Goal: Check status

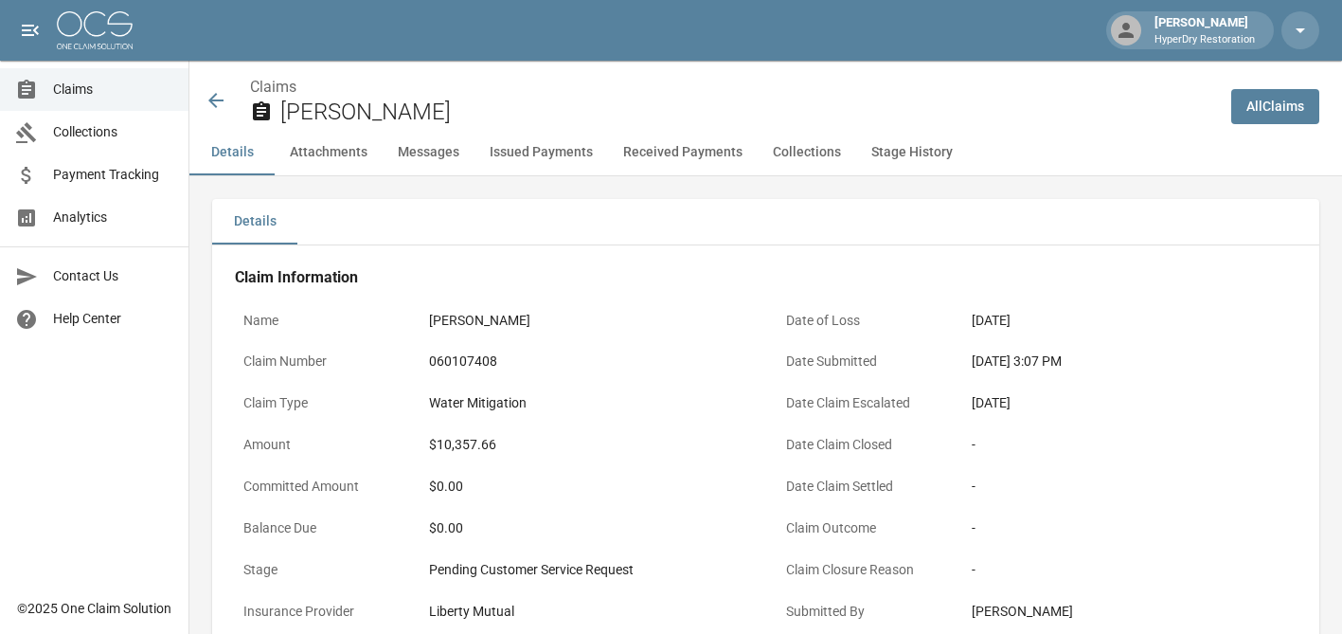
scroll to position [441, 0]
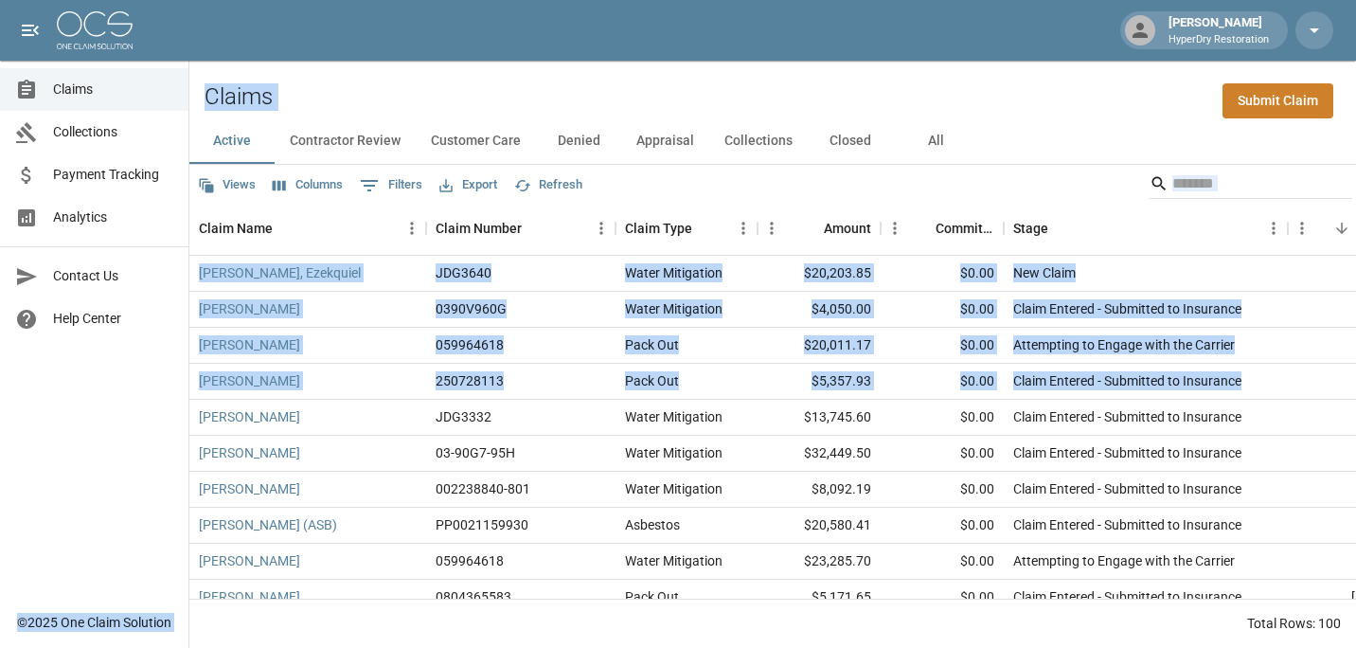
drag, startPoint x: 1276, startPoint y: 384, endPoint x: 169, endPoint y: 268, distance: 1113.1
click at [169, 268] on div "[PERSON_NAME] HyperDry Restoration Claims Collections Payment Tracking Analytic…" at bounding box center [678, 324] width 1356 height 648
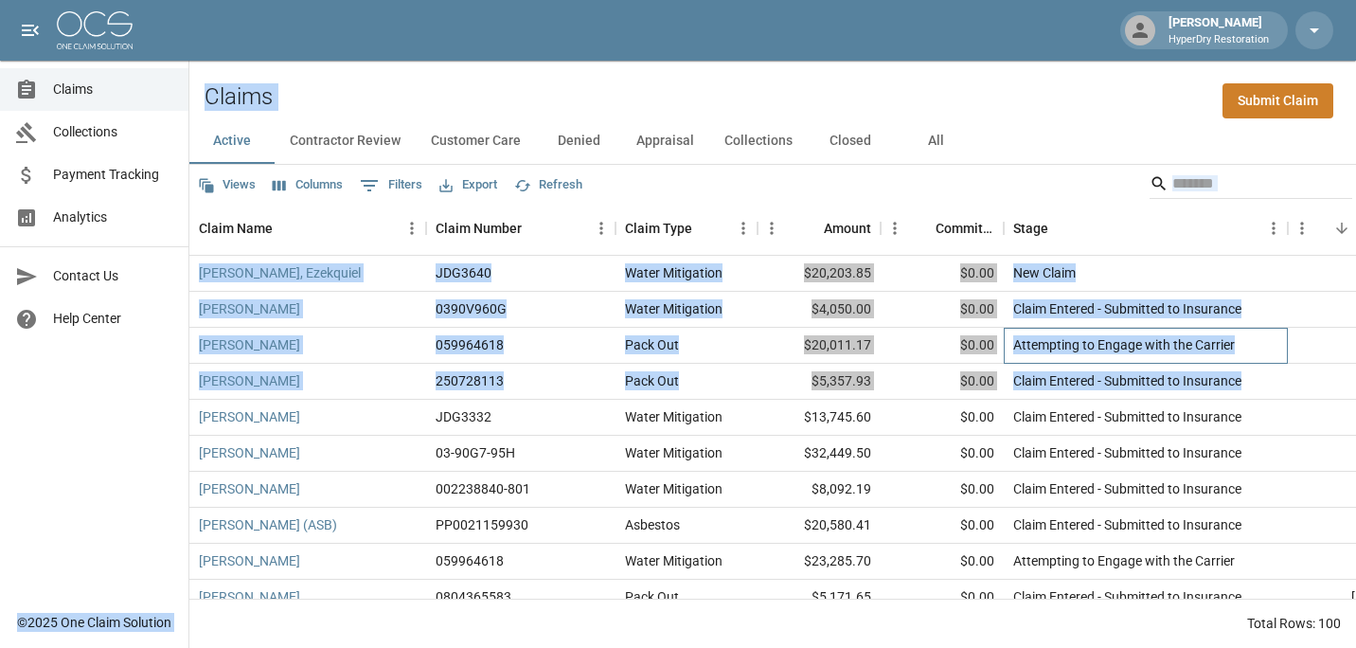
click at [1026, 349] on div "Attempting to Engage with the Carrier" at bounding box center [1124, 344] width 222 height 19
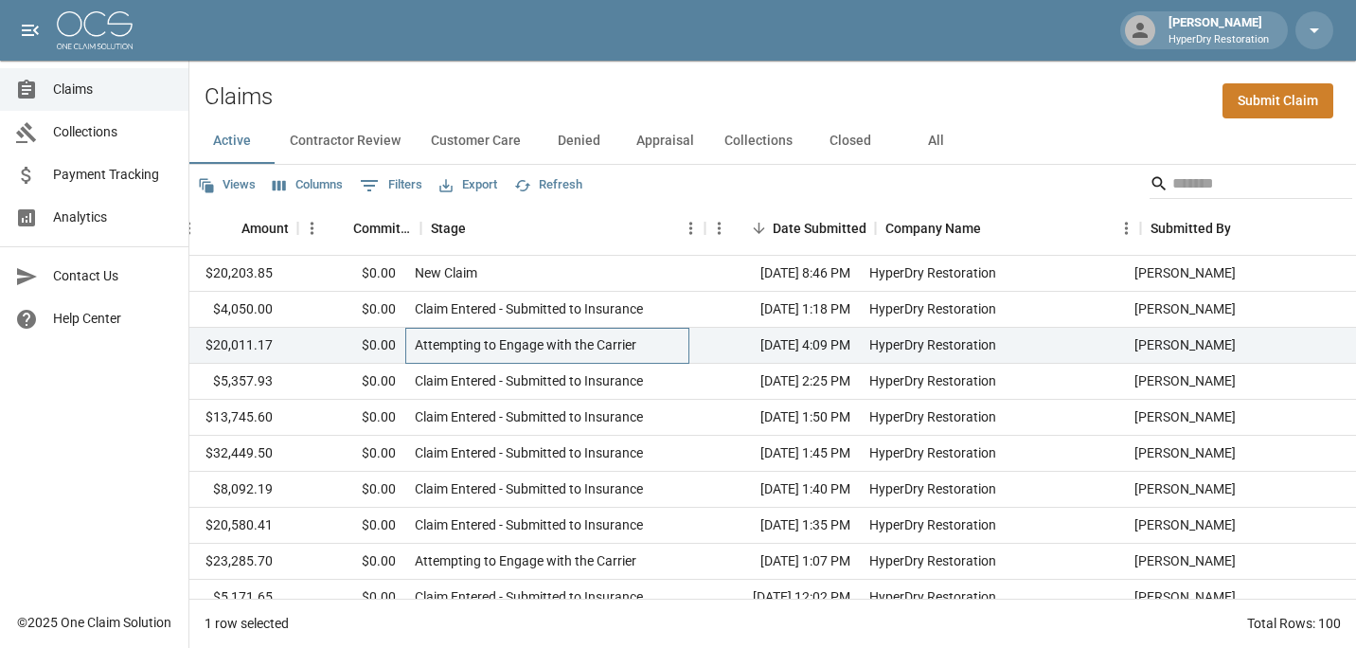
scroll to position [0, 604]
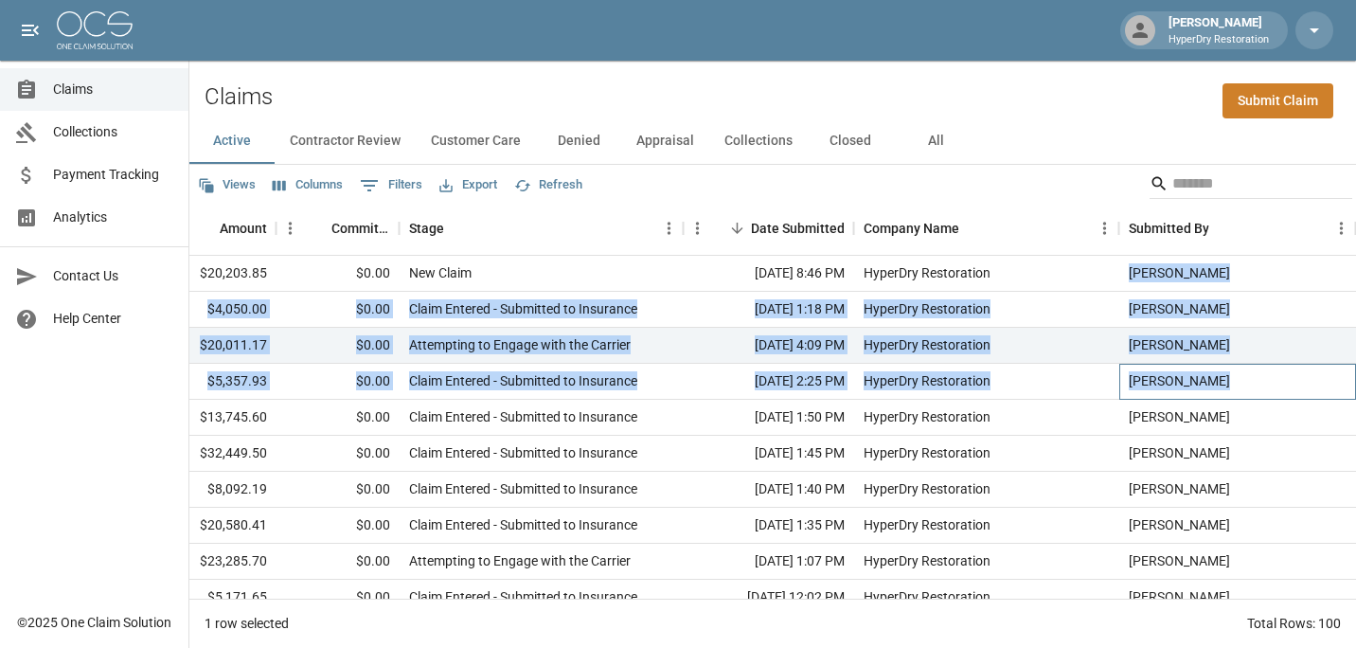
drag, startPoint x: 1258, startPoint y: 382, endPoint x: 1071, endPoint y: 265, distance: 219.9
click at [1071, 265] on div "JDG3640 Water Mitigation $20,203.85 $0.00 New Claim [DATE] 8:46 PM HyperDry Res…" at bounding box center [589, 490] width 1534 height 468
click at [691, 355] on div "[DATE] 4:09 PM" at bounding box center [769, 346] width 170 height 36
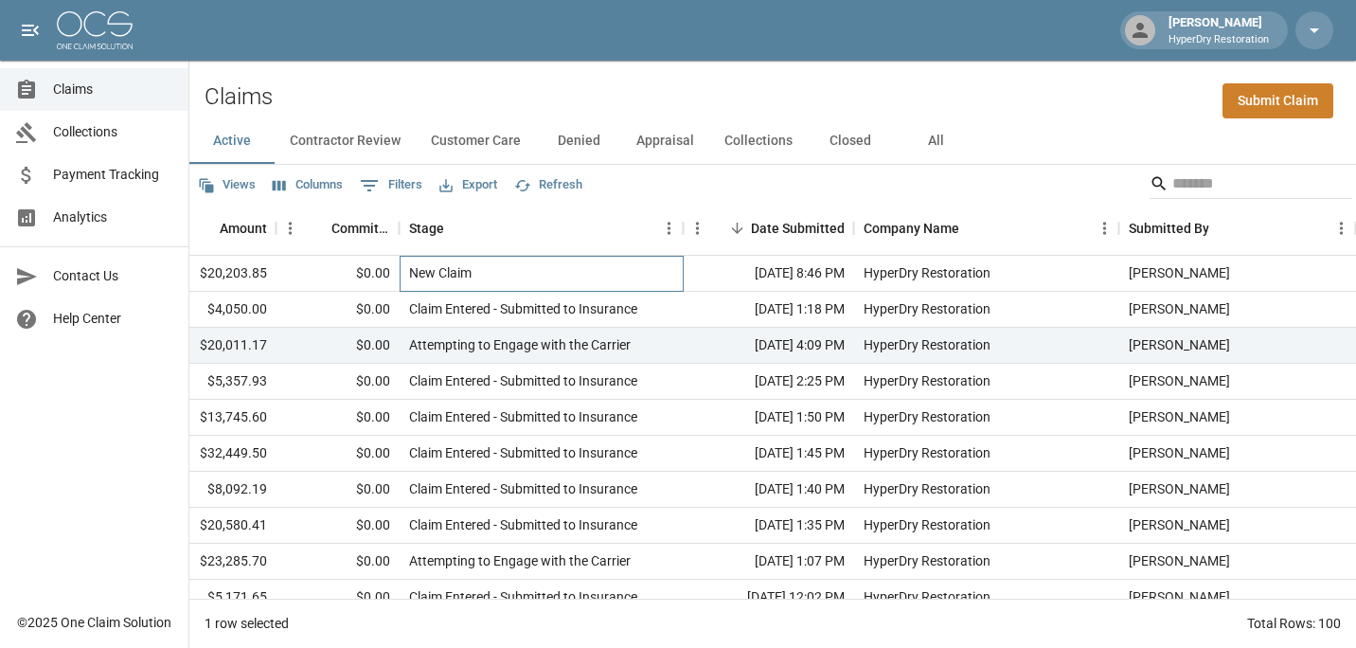
click at [619, 277] on div "New Claim" at bounding box center [542, 274] width 284 height 36
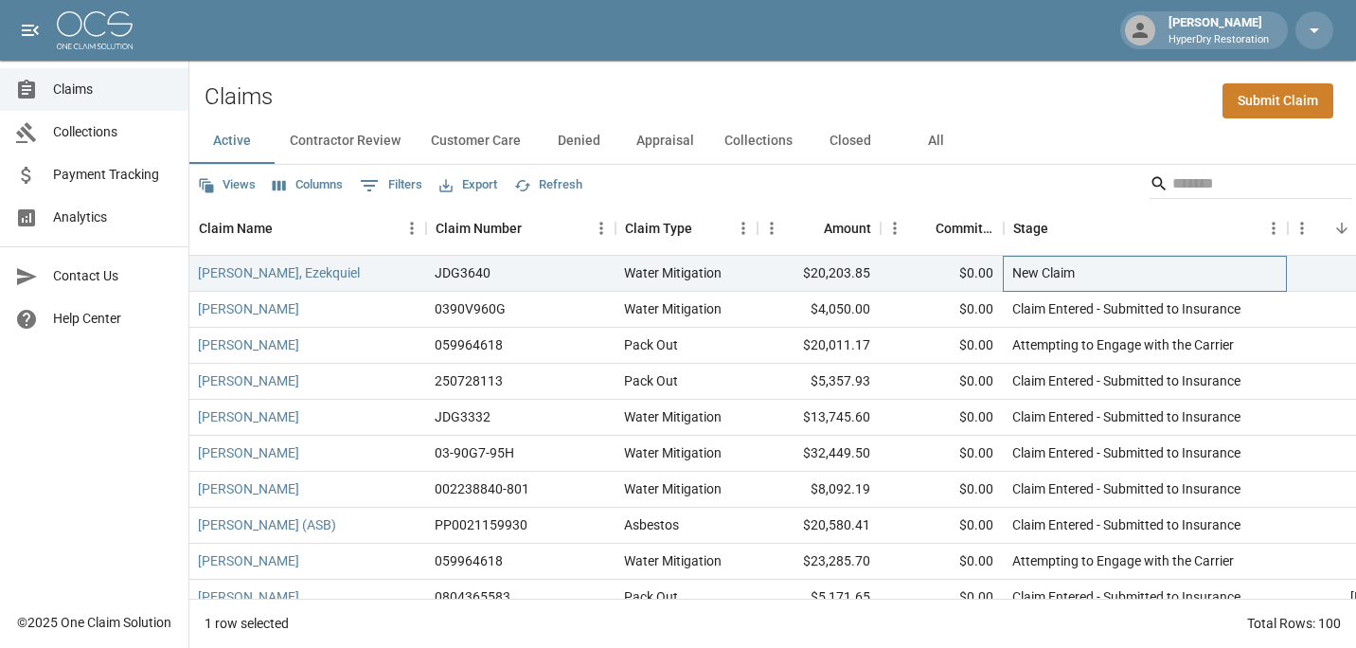
scroll to position [0, 0]
